Goal: Information Seeking & Learning: Learn about a topic

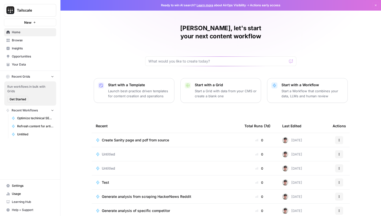
click at [28, 49] on span "Insights" at bounding box center [33, 48] width 42 height 5
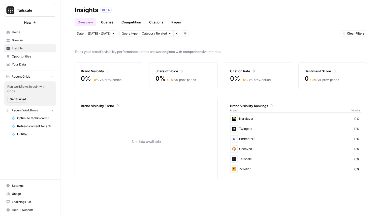
click at [28, 56] on span "Opportunities" at bounding box center [33, 56] width 42 height 5
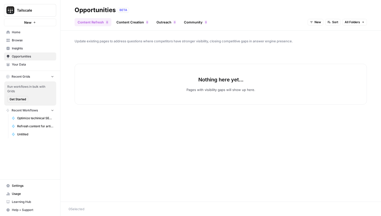
click at [28, 62] on link "Your Data" at bounding box center [30, 64] width 52 height 8
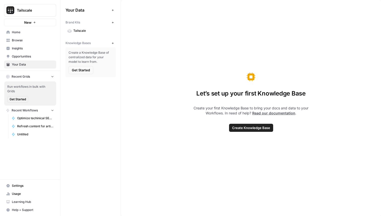
click at [27, 57] on span "Opportunities" at bounding box center [33, 56] width 42 height 5
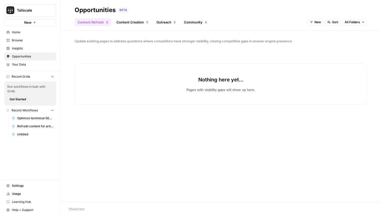
click at [28, 49] on span "Insights" at bounding box center [33, 48] width 42 height 5
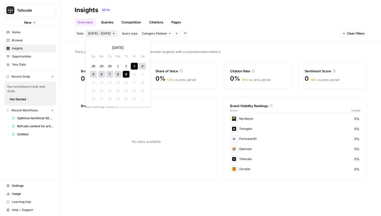
click at [99, 33] on span "[DATE] - [DATE]" at bounding box center [99, 33] width 23 height 5
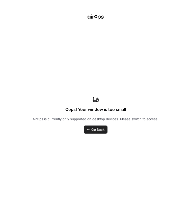
click at [91, 9] on div "Oops! Your window is too small AirOps is currently only supported on desktop de…" at bounding box center [95, 108] width 191 height 216
